Goal: Share content: Share content

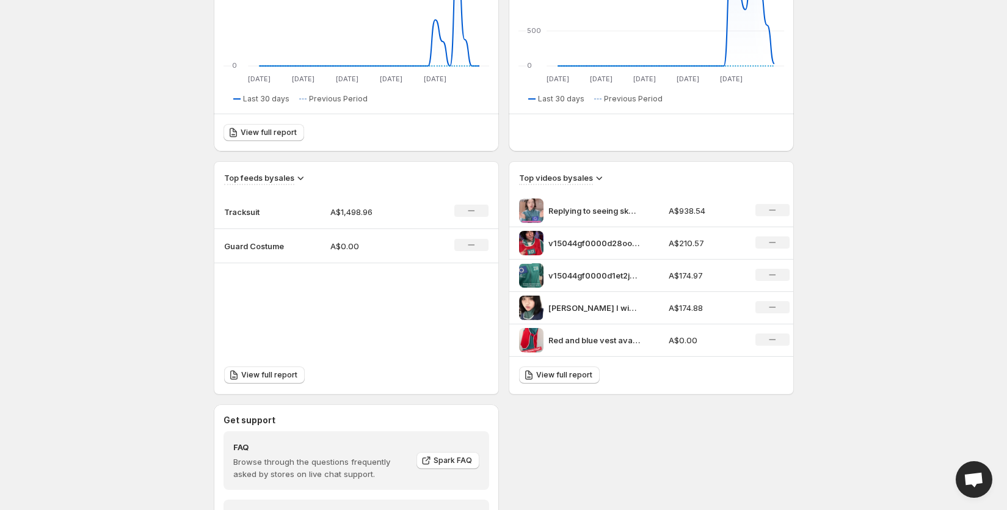
scroll to position [283, 0]
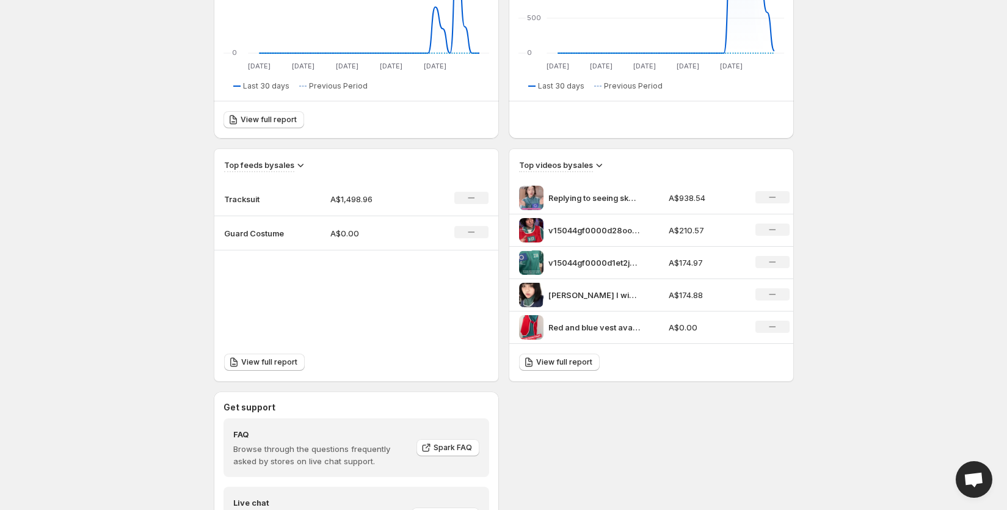
click at [234, 200] on p "Tracksuit" at bounding box center [254, 199] width 61 height 12
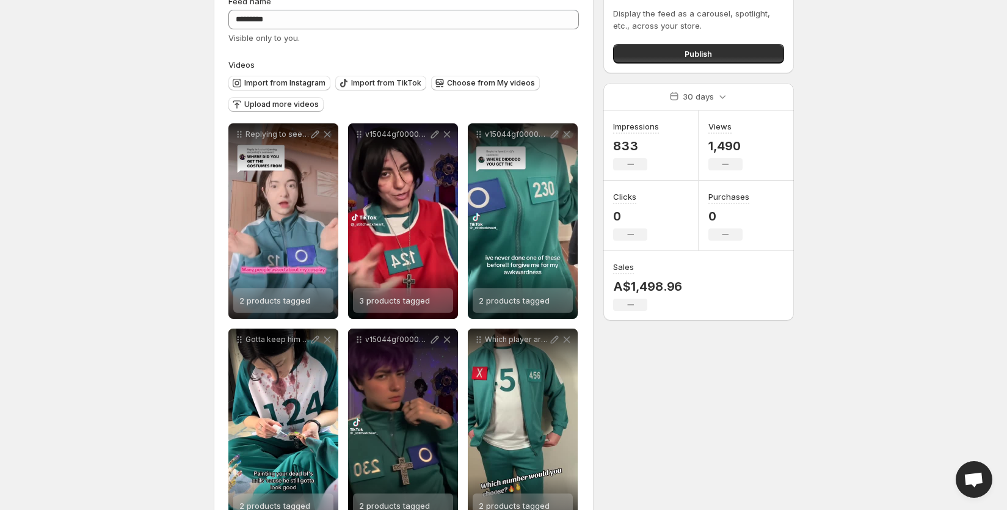
scroll to position [62, 0]
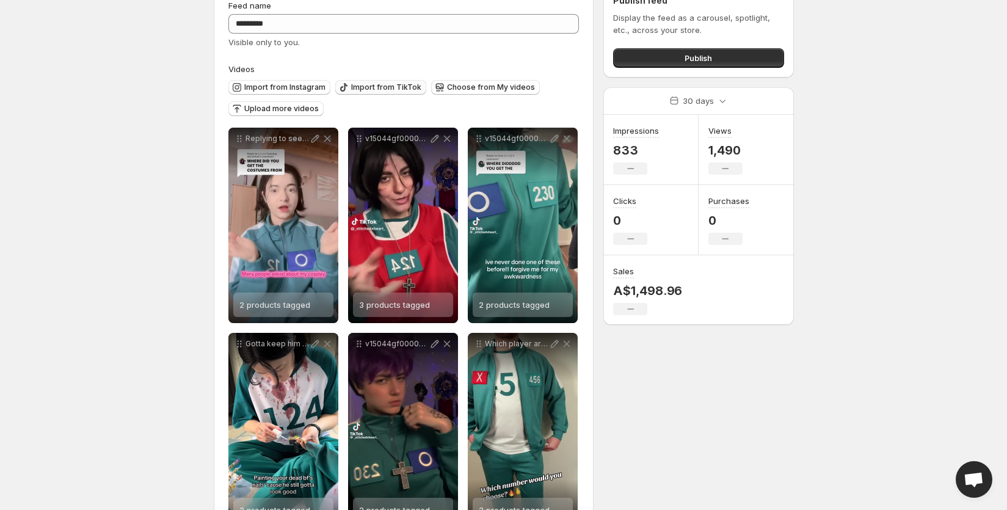
click at [374, 94] on button "Import from TikTok" at bounding box center [380, 87] width 91 height 15
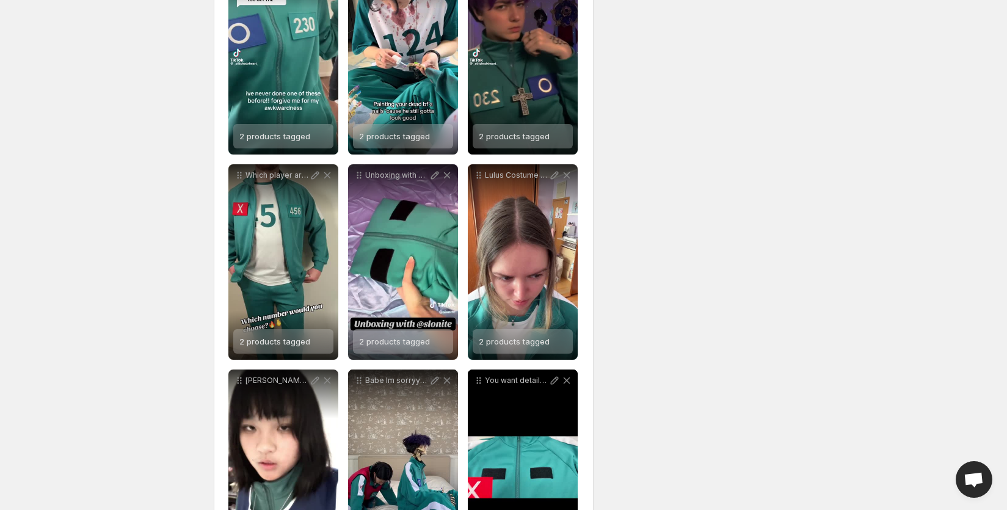
scroll to position [388, 0]
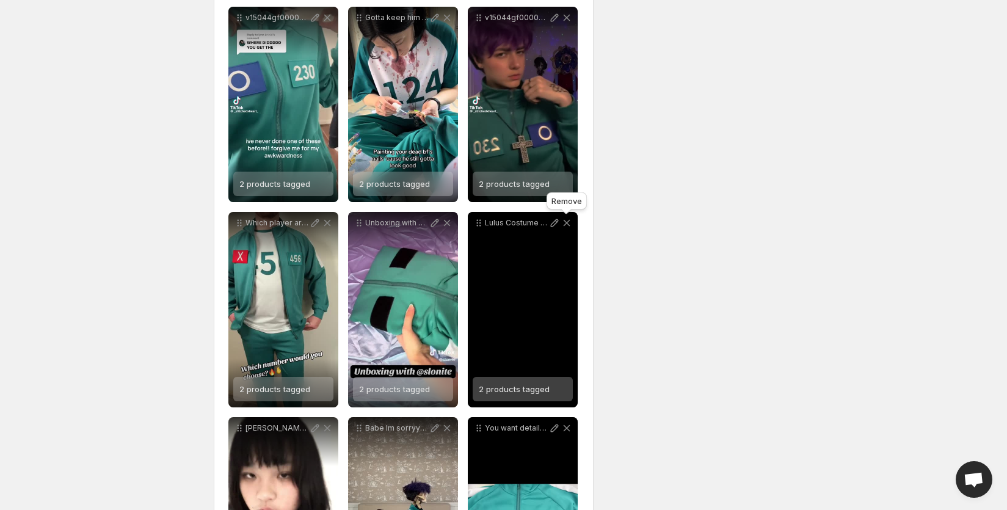
click at [567, 222] on icon at bounding box center [567, 223] width 12 height 12
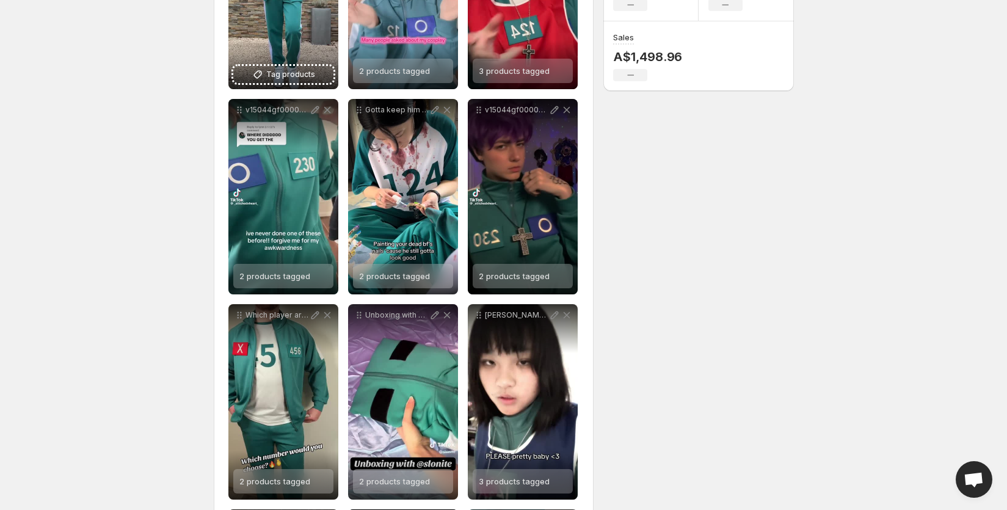
scroll to position [150, 0]
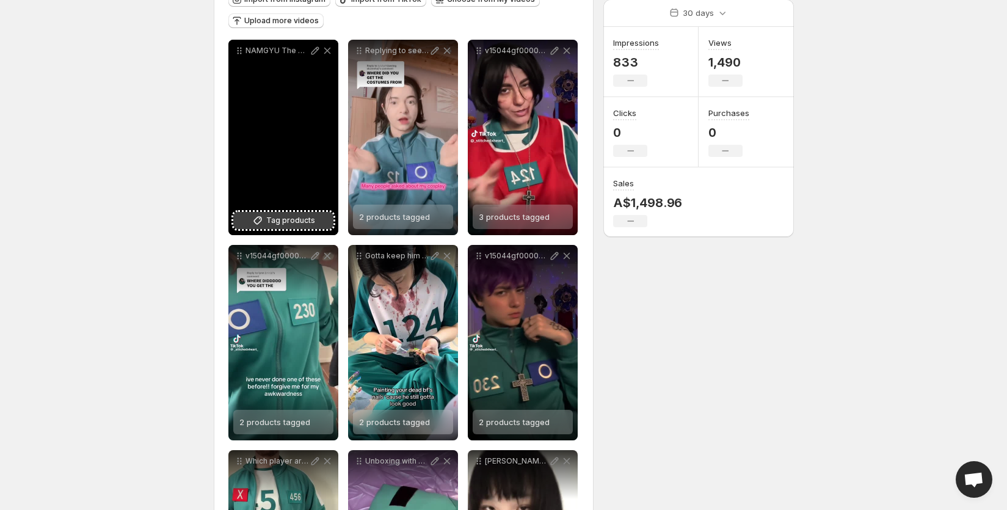
click at [284, 221] on span "Tag products" at bounding box center [290, 220] width 49 height 12
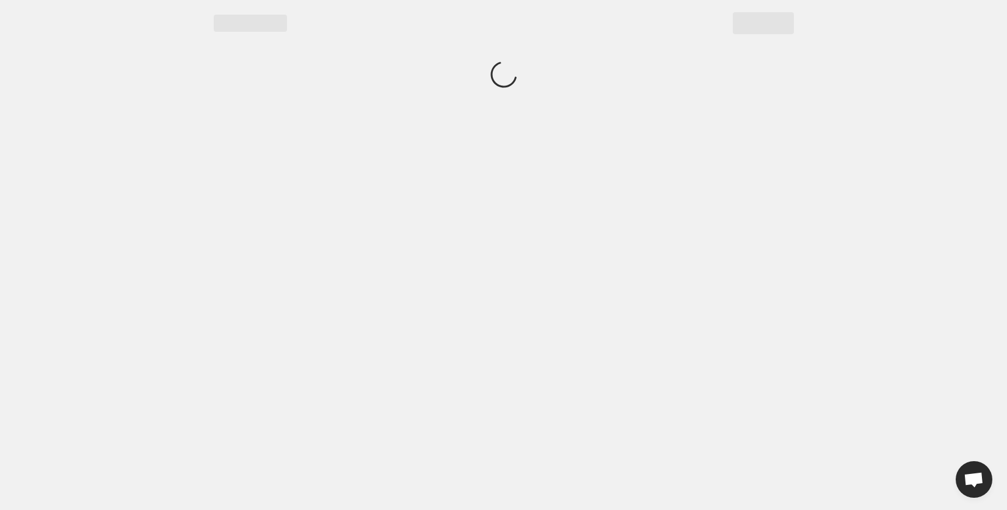
scroll to position [0, 0]
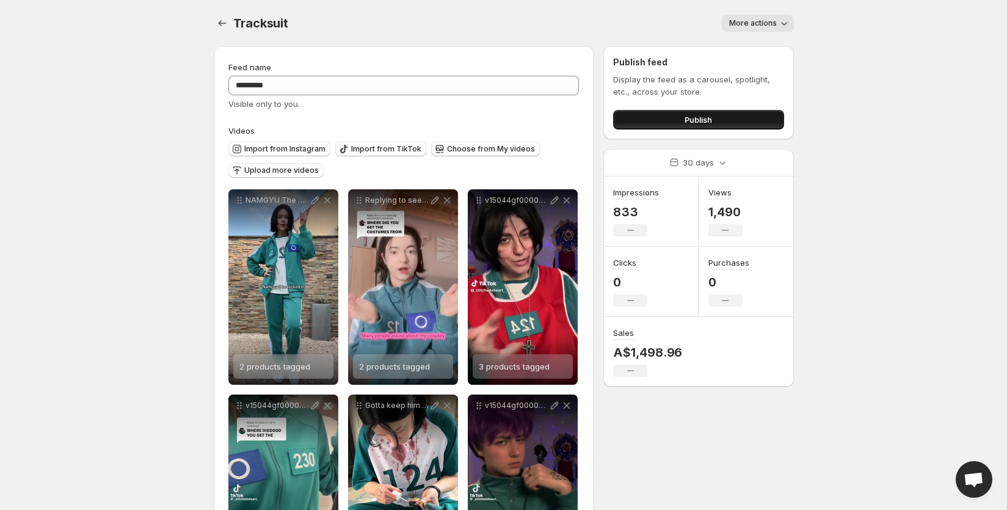
click at [680, 122] on button "Publish" at bounding box center [698, 120] width 170 height 20
